Goal: Transaction & Acquisition: Obtain resource

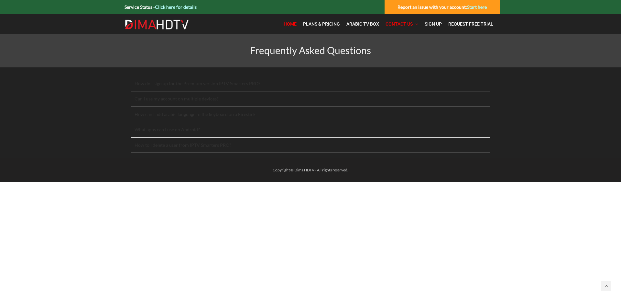
click at [293, 22] on span "Home" at bounding box center [290, 23] width 13 height 5
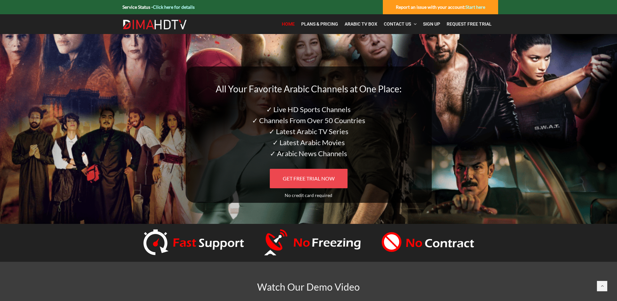
click at [307, 177] on span "GET FREE TRIAL NOW" at bounding box center [309, 178] width 52 height 6
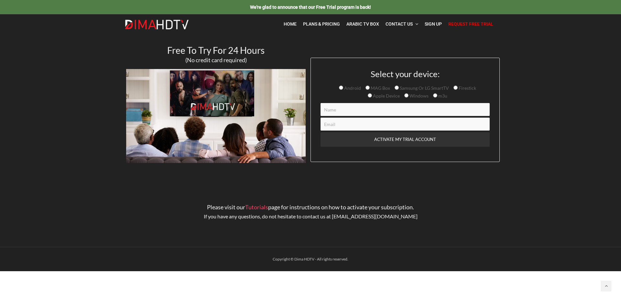
click at [329, 109] on input "Contact form" at bounding box center [405, 109] width 169 height 13
type input "Alexander Hennawi"
click at [336, 125] on input "Contact form" at bounding box center [405, 123] width 169 height 13
type input "hennawi@volny.cz"
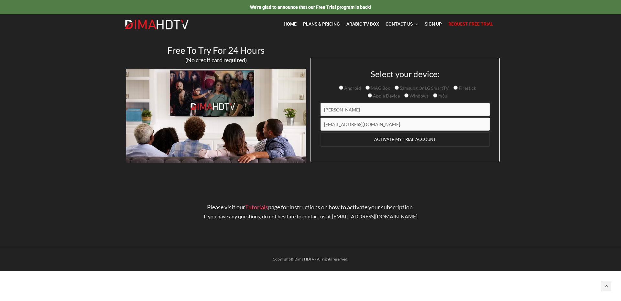
click at [405, 138] on input "ACTIVATE MY TRIAL ACCOUNT" at bounding box center [405, 139] width 169 height 15
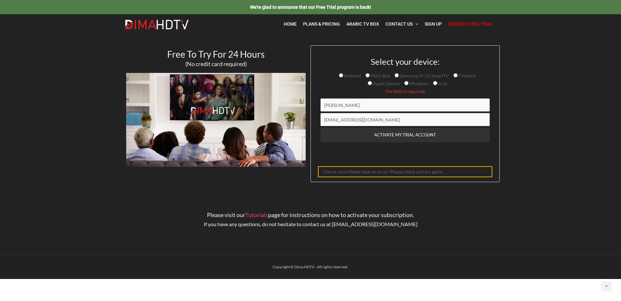
click at [397, 75] on input "Samsung Or LG SmartTV" at bounding box center [397, 75] width 4 height 4
radio input "true"
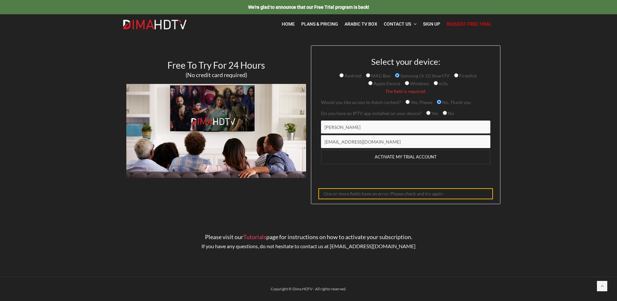
click at [394, 155] on input "ACTIVATE MY TRIAL ACCOUNT" at bounding box center [405, 157] width 169 height 15
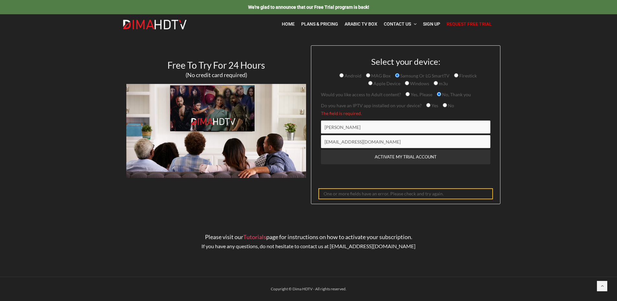
click at [426, 105] on input "Yes" at bounding box center [428, 105] width 4 height 4
radio input "true"
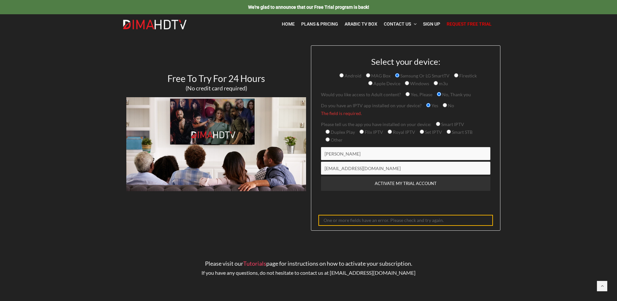
click at [327, 139] on input "Other" at bounding box center [327, 139] width 4 height 4
radio input "true"
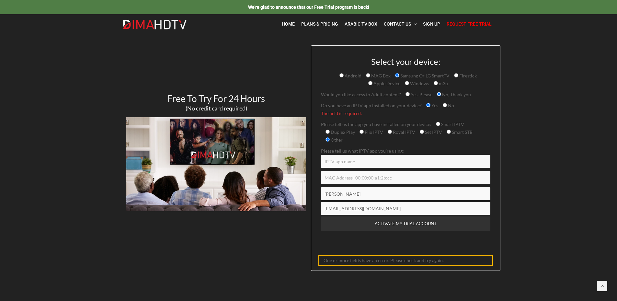
click at [326, 178] on input "Contact form" at bounding box center [405, 177] width 169 height 13
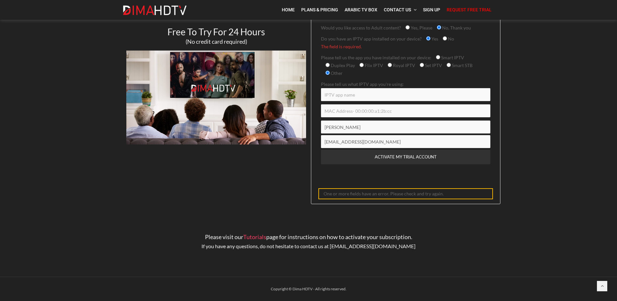
click at [326, 95] on input "Contact form" at bounding box center [405, 94] width 169 height 13
click at [326, 109] on input "Contact form" at bounding box center [405, 110] width 169 height 13
click at [327, 94] on input "Contact form" at bounding box center [405, 94] width 169 height 13
type input "IBO Player Pro"
click at [339, 113] on input "Contact form" at bounding box center [405, 110] width 169 height 13
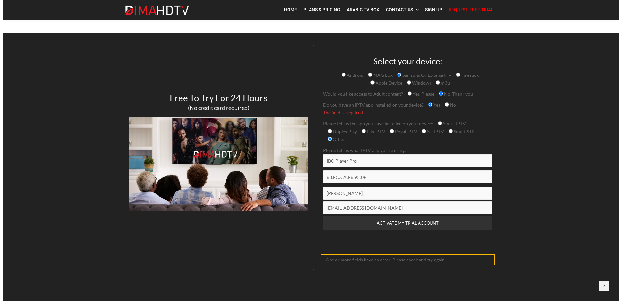
scroll to position [0, 0]
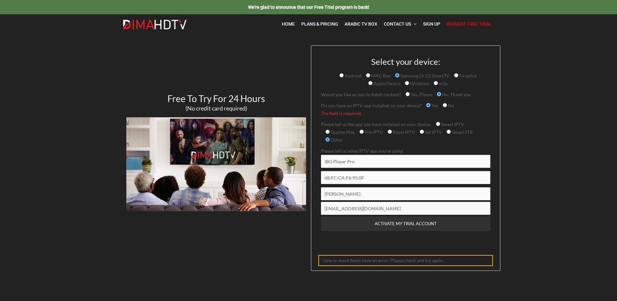
type input "68:FC:CA:F6:95:0F"
click at [400, 222] on input "ACTIVATE MY TRIAL ACCOUNT" at bounding box center [405, 223] width 169 height 15
